Goal: Task Accomplishment & Management: Use online tool/utility

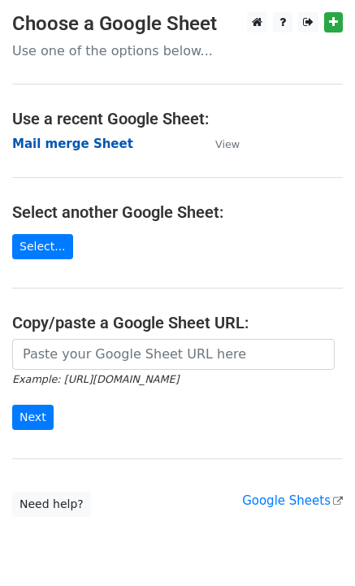
click at [68, 144] on strong "Mail merge Sheet" at bounding box center [72, 143] width 121 height 15
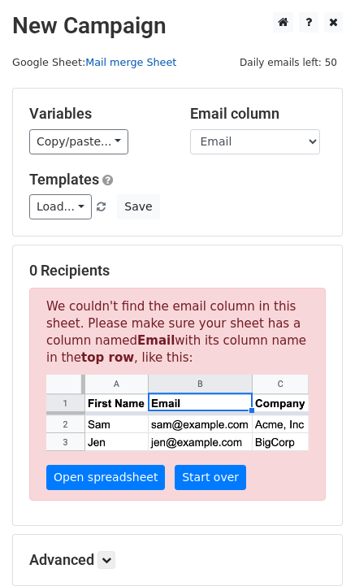
click at [135, 62] on link "Mail merge Sheet" at bounding box center [130, 62] width 91 height 12
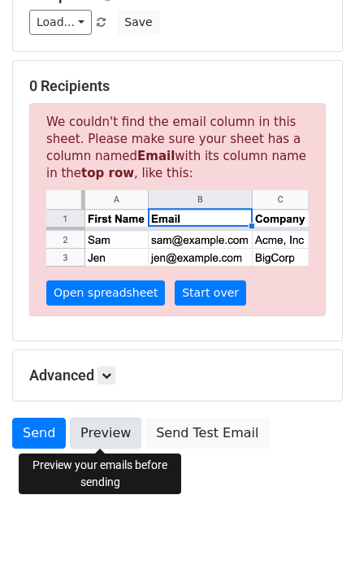
click at [102, 433] on link "Preview" at bounding box center [105, 433] width 71 height 31
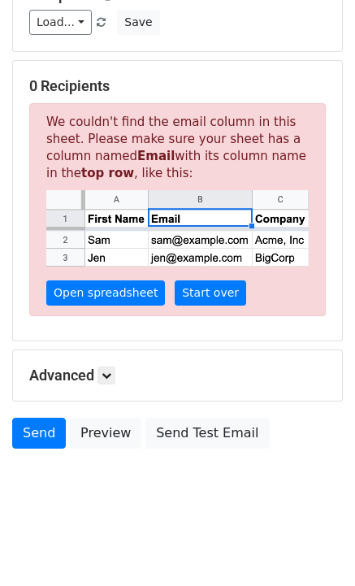
scroll to position [0, 0]
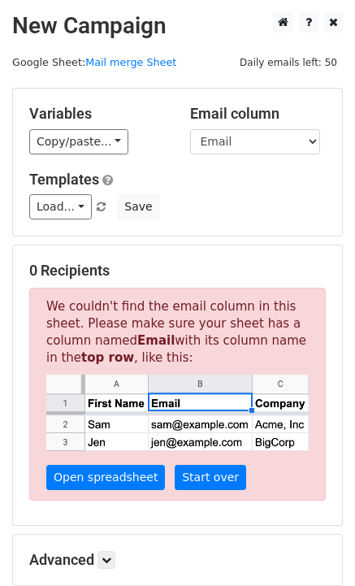
click at [279, 67] on span "Daily emails left: 50" at bounding box center [288, 63] width 109 height 18
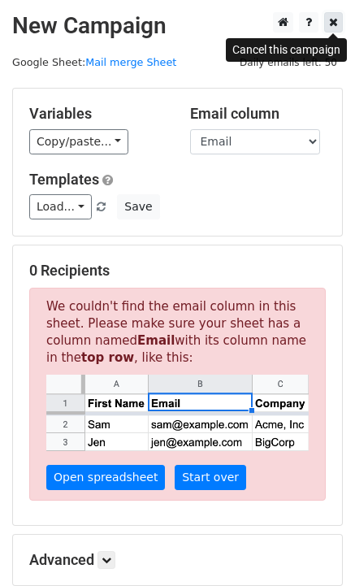
click at [335, 20] on icon at bounding box center [333, 21] width 9 height 11
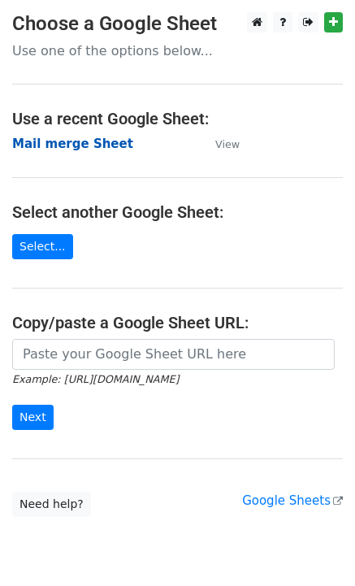
click at [91, 141] on strong "Mail merge Sheet" at bounding box center [72, 143] width 121 height 15
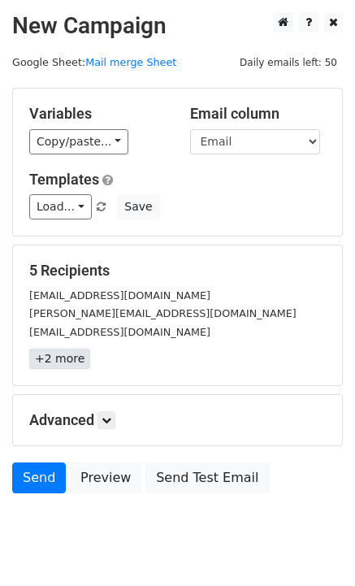
click at [62, 362] on link "+2 more" at bounding box center [59, 359] width 61 height 20
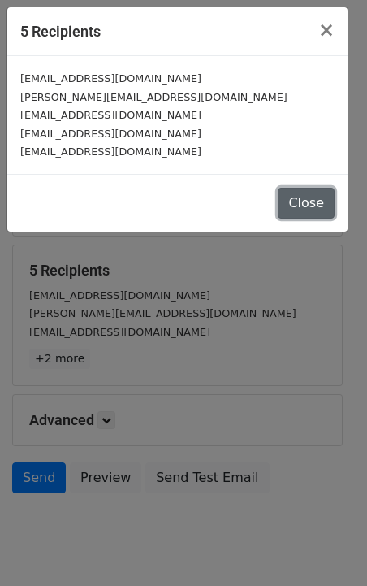
click at [294, 206] on button "Close" at bounding box center [306, 203] width 57 height 31
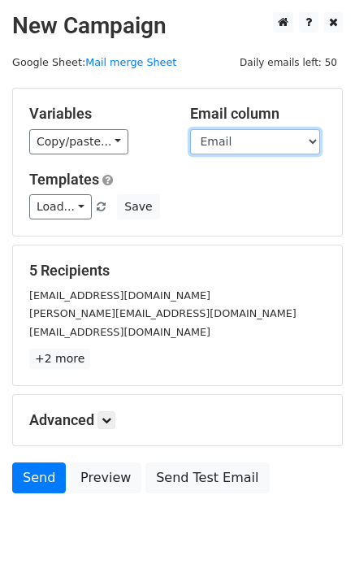
click at [221, 139] on select "First Name Email cc" at bounding box center [255, 141] width 130 height 25
click at [190, 129] on select "First Name Email cc" at bounding box center [255, 141] width 130 height 25
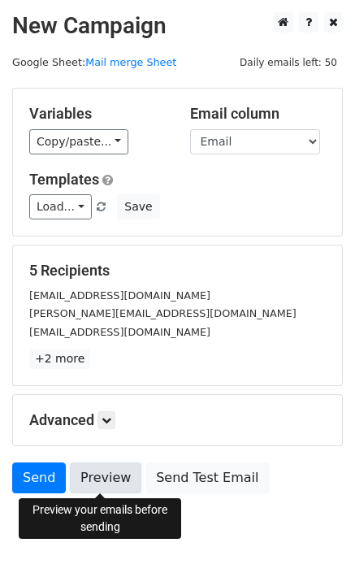
click at [84, 474] on link "Preview" at bounding box center [105, 477] width 71 height 31
click at [80, 475] on link "Preview" at bounding box center [105, 477] width 71 height 31
